Goal: Information Seeking & Learning: Learn about a topic

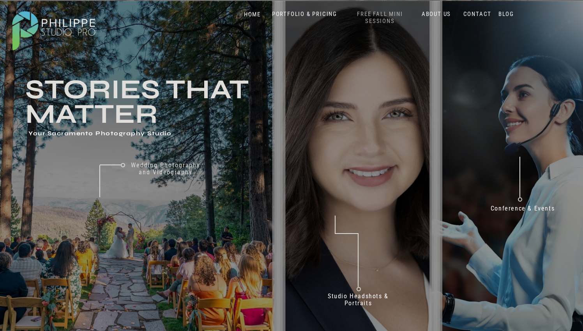
click at [386, 23] on nav "FREE FALL MINI SESSIONS" at bounding box center [379, 18] width 65 height 14
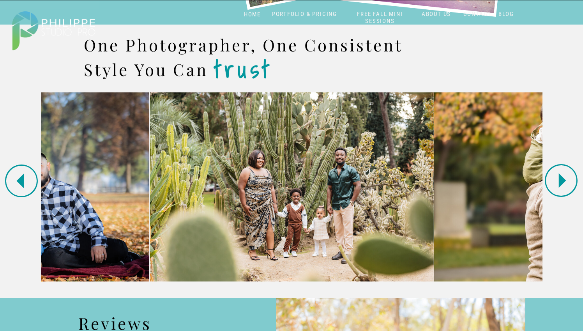
scroll to position [1179, 0]
click at [573, 186] on icon at bounding box center [560, 179] width 39 height 39
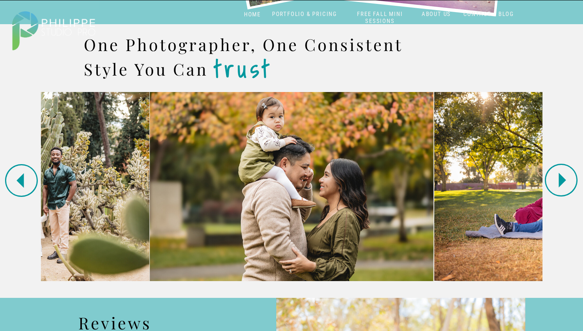
click at [574, 186] on icon at bounding box center [560, 179] width 39 height 39
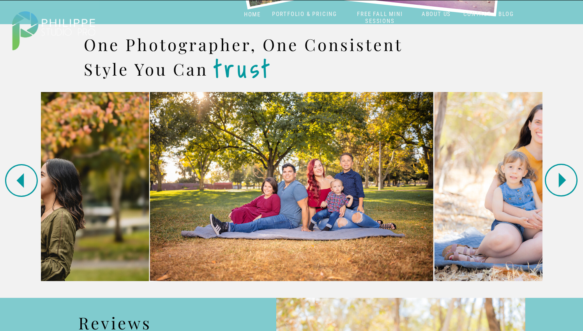
click at [574, 186] on icon at bounding box center [560, 179] width 39 height 39
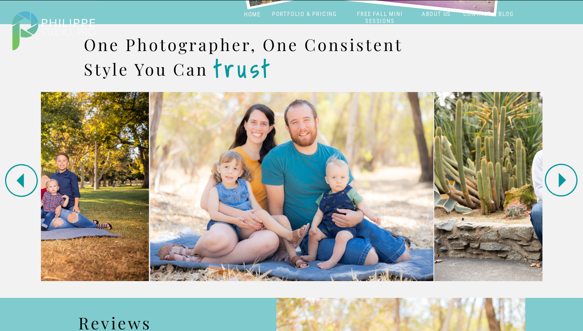
click at [574, 186] on icon at bounding box center [560, 179] width 39 height 39
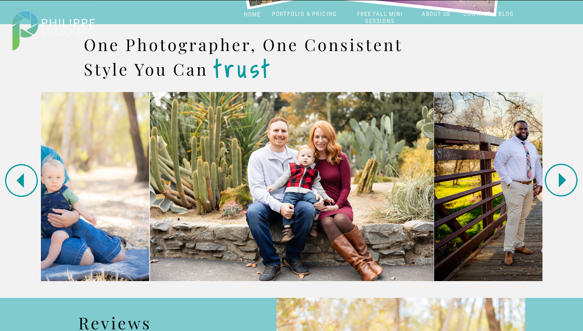
click at [574, 187] on icon at bounding box center [560, 179] width 39 height 39
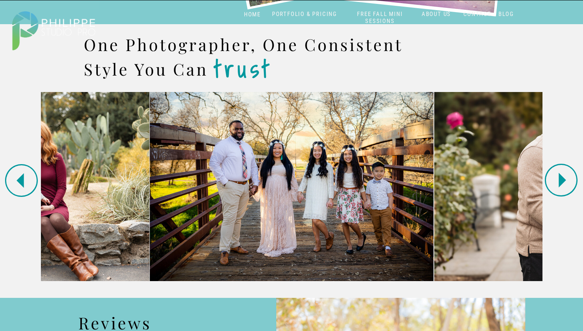
click at [574, 187] on icon at bounding box center [560, 179] width 39 height 39
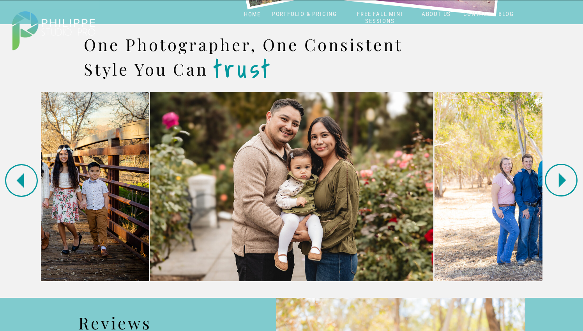
click at [574, 187] on icon at bounding box center [560, 179] width 39 height 39
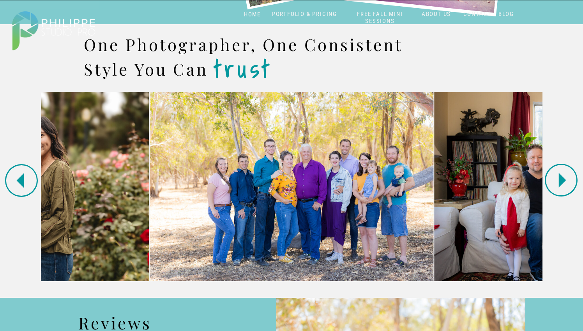
click at [574, 187] on icon at bounding box center [560, 180] width 33 height 33
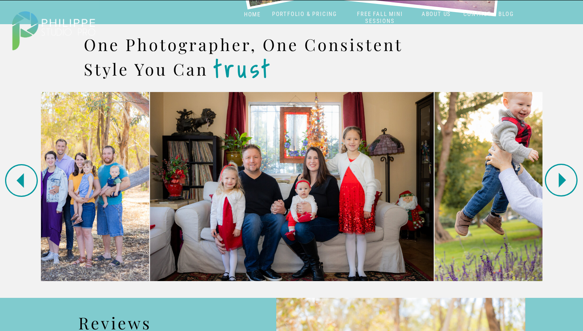
click at [575, 188] on icon at bounding box center [560, 180] width 33 height 33
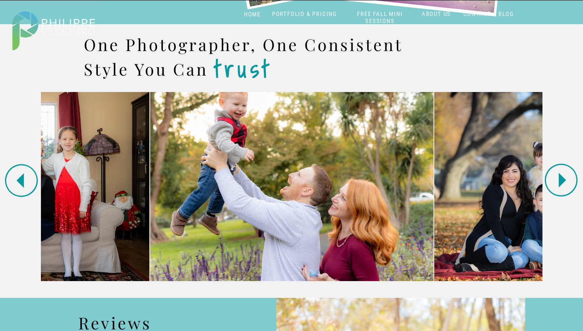
click at [576, 189] on icon at bounding box center [560, 179] width 39 height 39
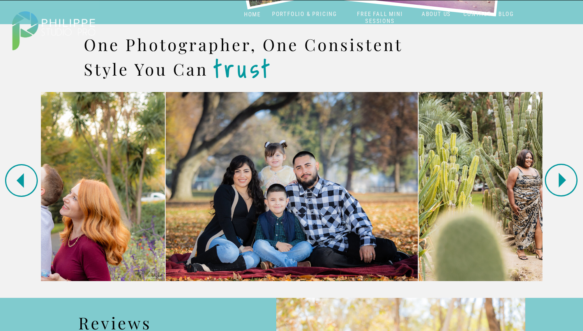
click at [576, 190] on icon at bounding box center [560, 179] width 39 height 39
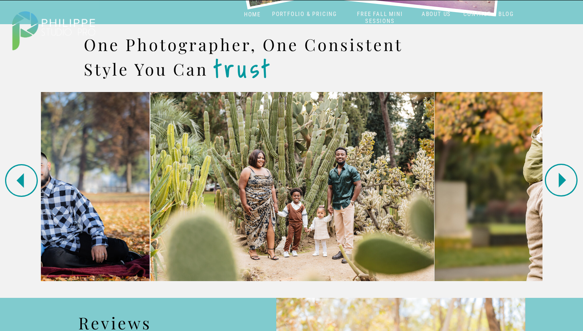
click at [576, 190] on icon at bounding box center [560, 179] width 39 height 39
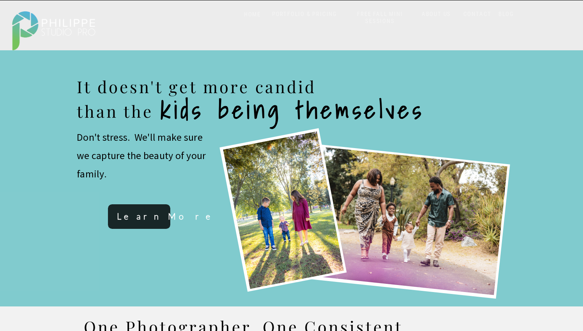
scroll to position [781, 0]
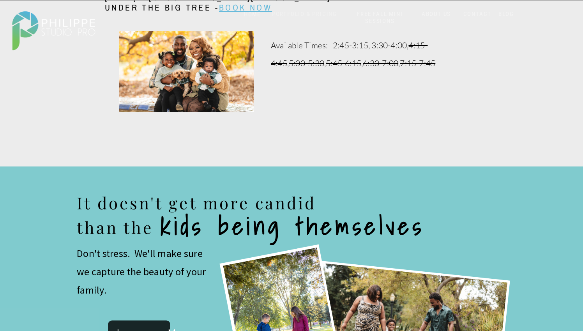
click at [309, 14] on nav "PORTFOLIO & PRICING" at bounding box center [304, 14] width 71 height 7
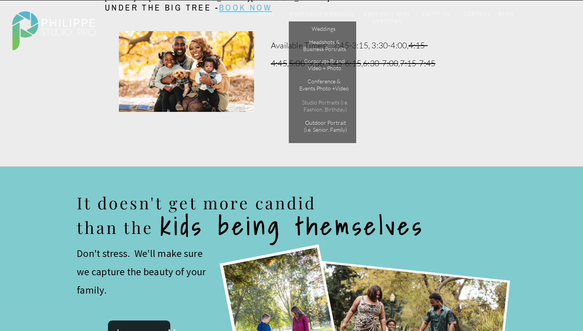
click at [325, 104] on p "Studio Portraits (i.e. Fashion, Birthday)" at bounding box center [325, 106] width 53 height 14
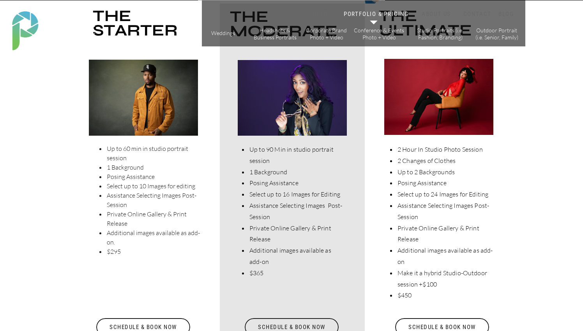
scroll to position [2022, 0]
